Goal: Check status: Check status

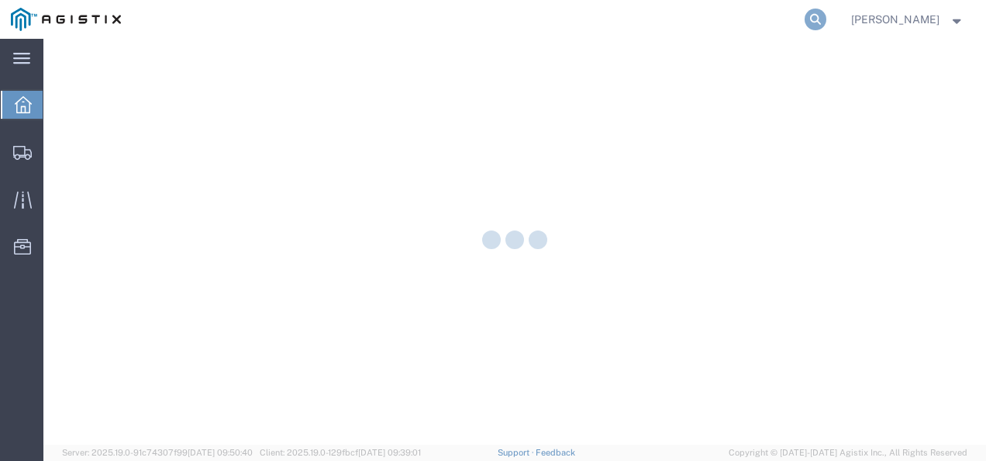
click at [827, 19] on icon at bounding box center [816, 20] width 22 height 22
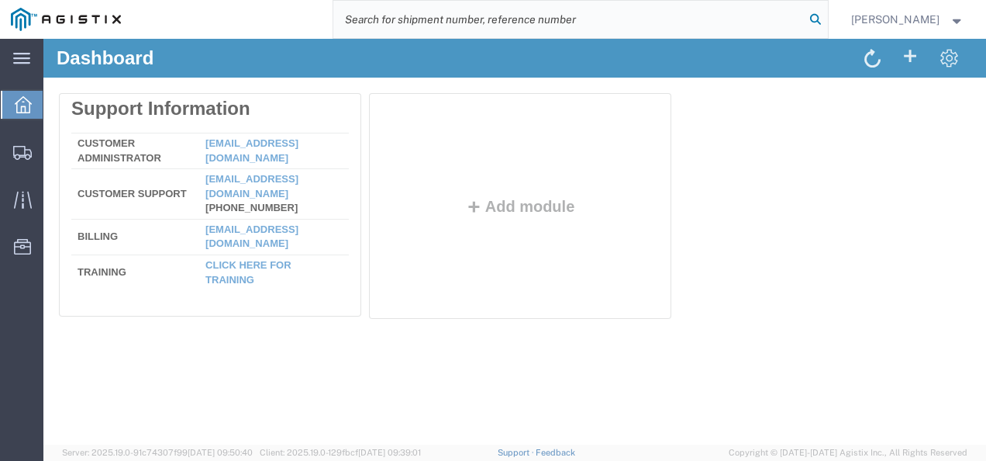
paste input "56834929"
type input "56834929"
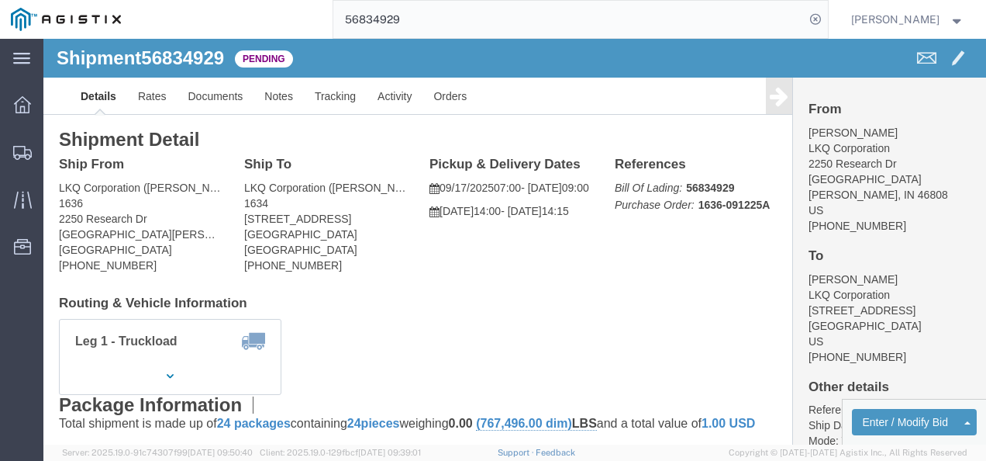
drag, startPoint x: 442, startPoint y: 259, endPoint x: 420, endPoint y: 257, distance: 21.8
click h4 "Routing & Vehicle Information"
click link "Rates"
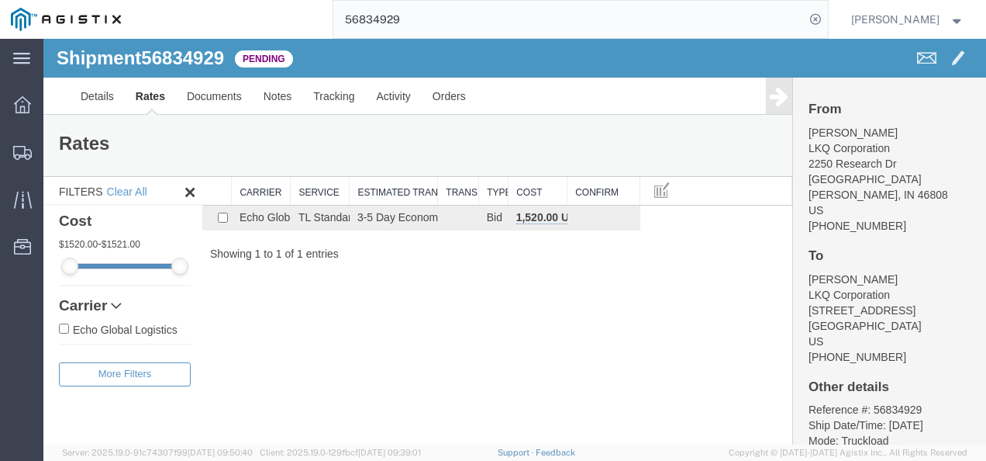
click at [432, 348] on div "Shipment 56834929 1 of 1 Pending Details Rates Documents Notes Tracking Activit…" at bounding box center [514, 242] width 943 height 406
click at [81, 90] on link "Details" at bounding box center [97, 96] width 55 height 37
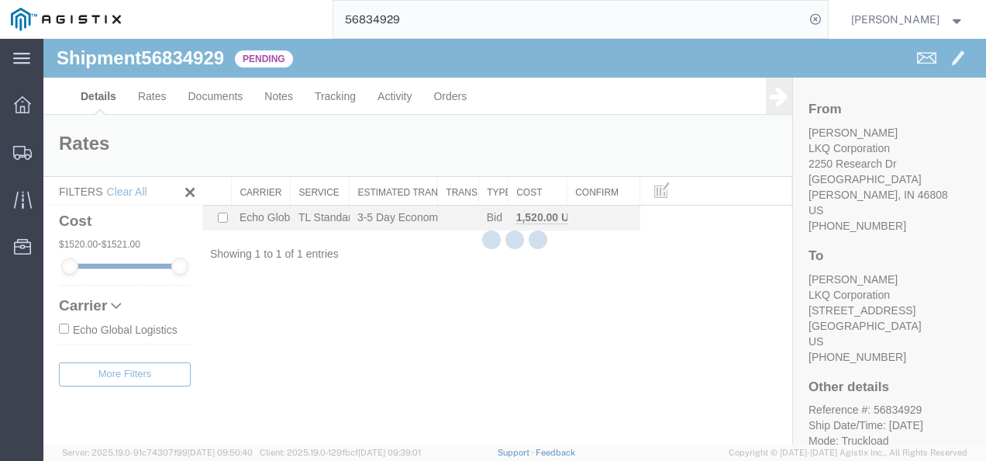
drag, startPoint x: 510, startPoint y: 279, endPoint x: 636, endPoint y: 395, distance: 171.2
click at [512, 283] on div at bounding box center [514, 242] width 943 height 406
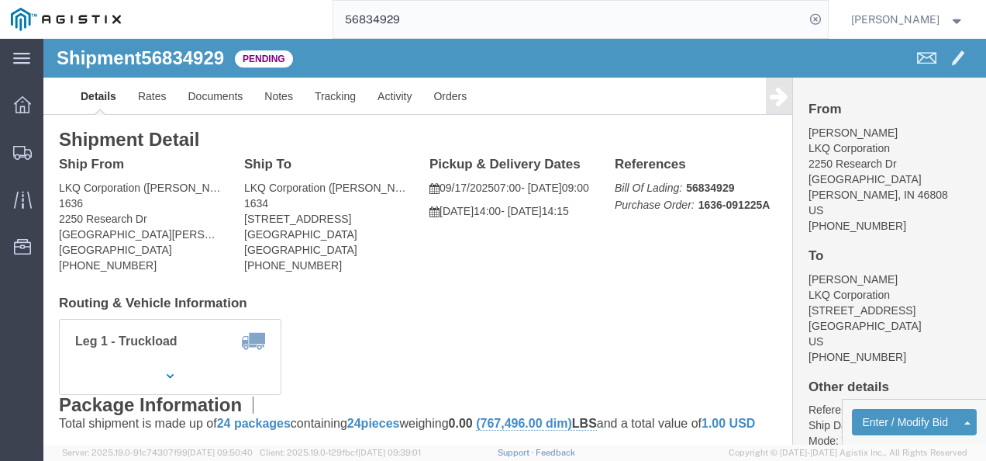
click h4 "Routing & Vehicle Information"
drag, startPoint x: 475, startPoint y: 270, endPoint x: 316, endPoint y: 193, distance: 175.8
click h4 "Routing & Vehicle Information"
click link "Rates"
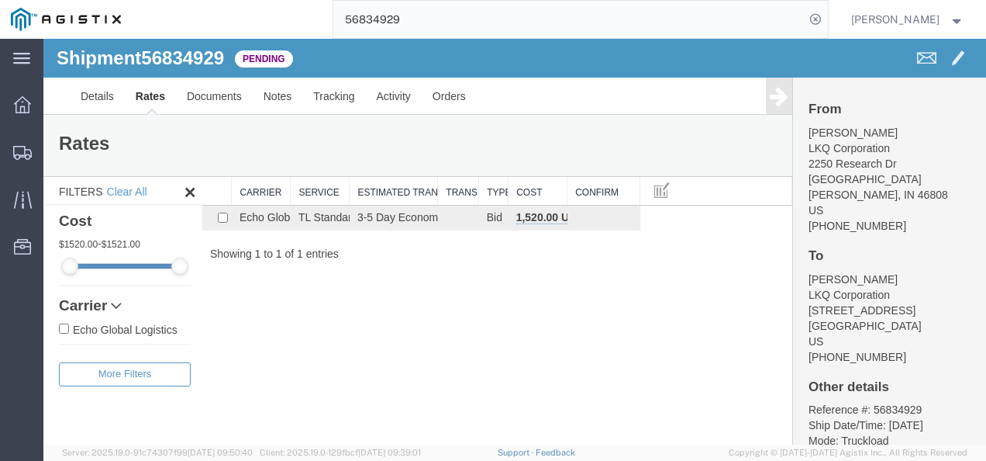
click at [374, 338] on div "Shipment 56834929 1 of 1 Pending Details Rates Documents Notes Tracking Activit…" at bounding box center [514, 242] width 943 height 406
click at [98, 98] on link "Details" at bounding box center [97, 96] width 55 height 37
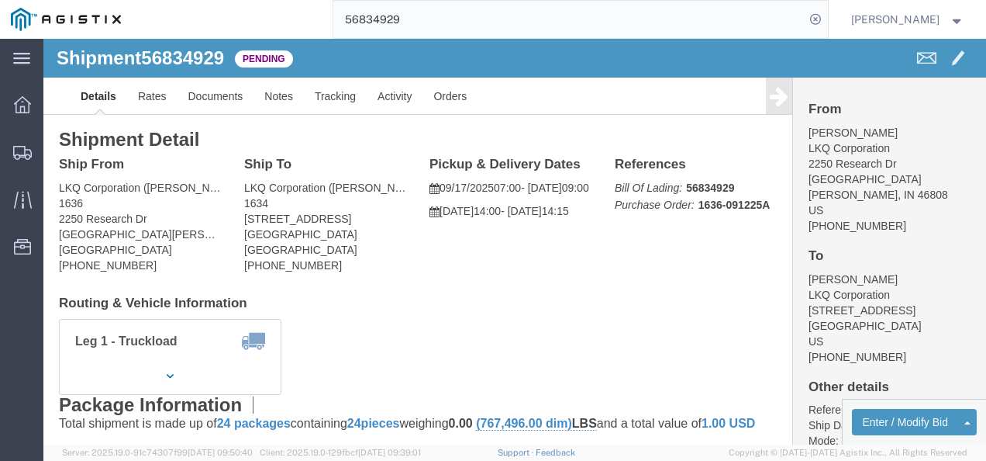
drag, startPoint x: 402, startPoint y: 264, endPoint x: 378, endPoint y: 247, distance: 29.5
click h4 "Routing & Vehicle Information"
click link "Rates"
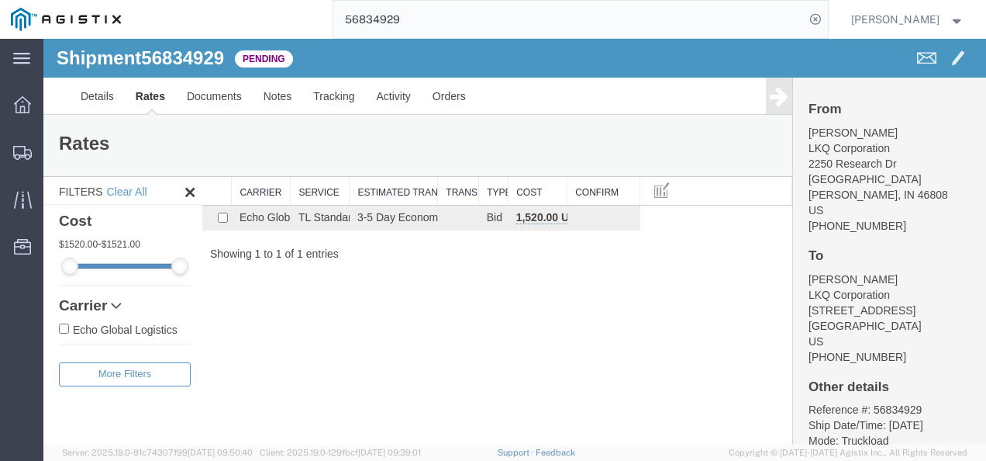
click at [498, 323] on div "Shipment 56834929 1 of 1 Pending Details Rates Documents Notes Tracking Activit…" at bounding box center [514, 242] width 943 height 406
click at [487, 317] on div "Shipment 56834929 1 of 1 Pending Details Rates Documents Notes Tracking Activit…" at bounding box center [514, 242] width 943 height 406
drag, startPoint x: 537, startPoint y: 323, endPoint x: 519, endPoint y: 423, distance: 100.7
click at [537, 328] on div "Shipment 56834929 1 of 1 Pending Details Rates Documents Notes Tracking Activit…" at bounding box center [514, 242] width 943 height 406
drag, startPoint x: 482, startPoint y: 288, endPoint x: 501, endPoint y: 312, distance: 30.4
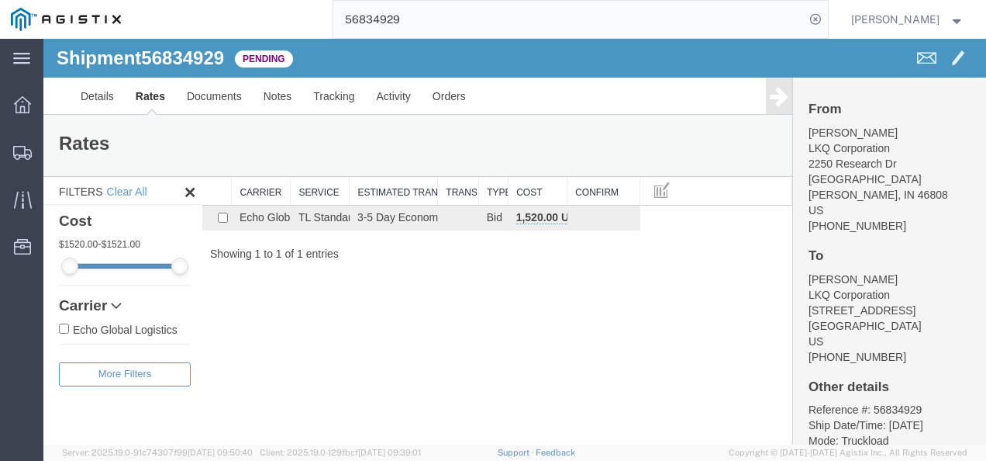
click at [493, 303] on div "Shipment 56834929 1 of 1 Pending Details Rates Documents Notes Tracking Activit…" at bounding box center [514, 242] width 943 height 406
